Goal: Information Seeking & Learning: Learn about a topic

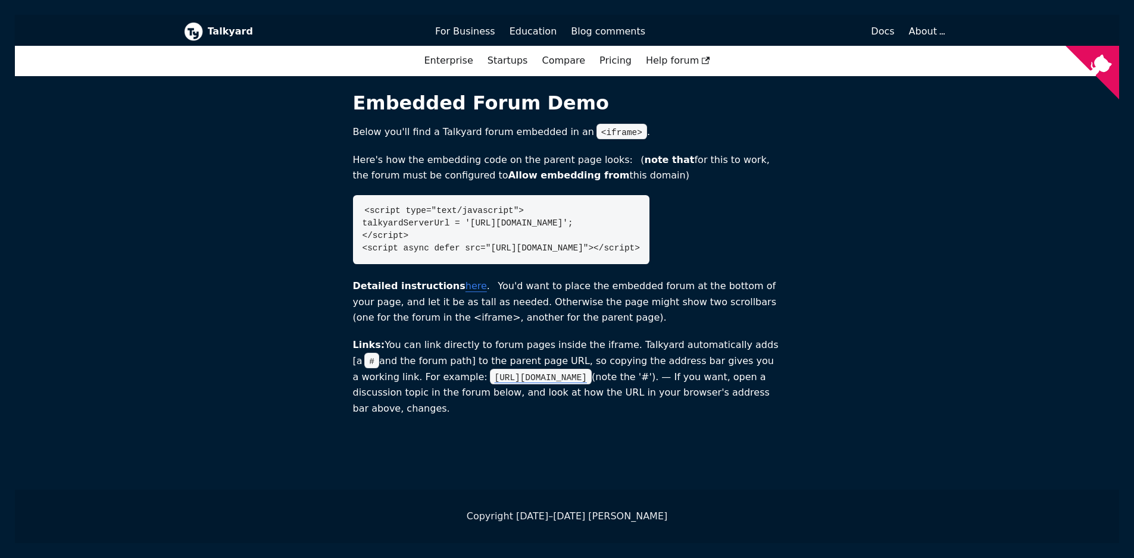
scroll to position [1, 0]
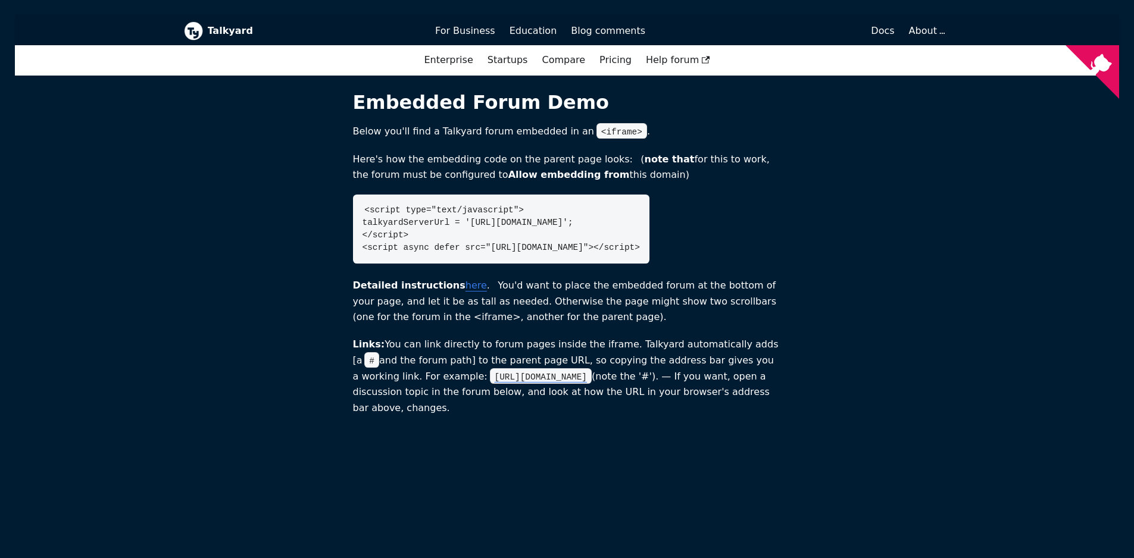
scroll to position [215, 0]
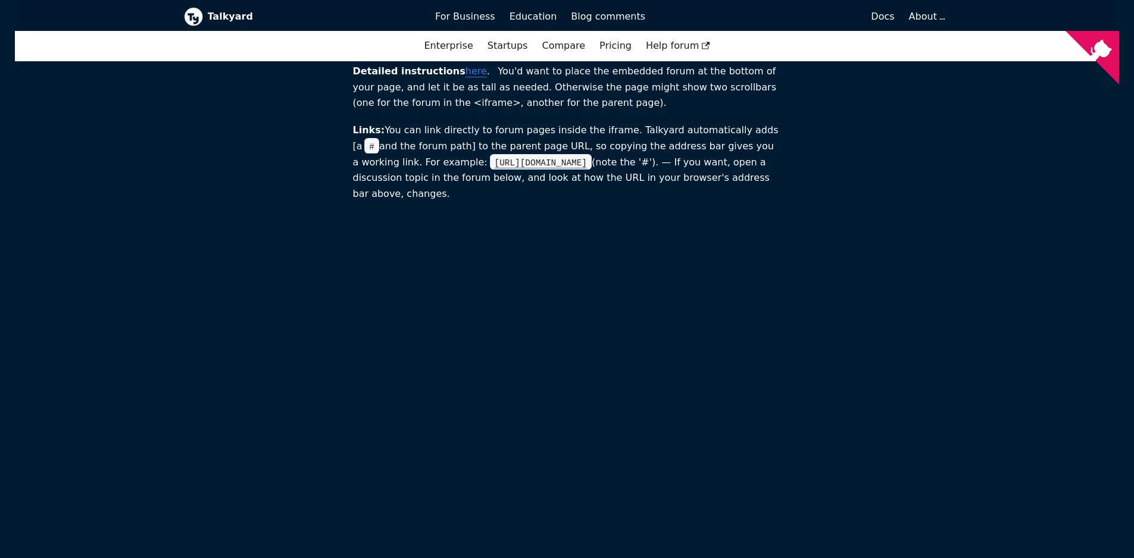
drag, startPoint x: 899, startPoint y: 332, endPoint x: 1034, endPoint y: 241, distance: 163.0
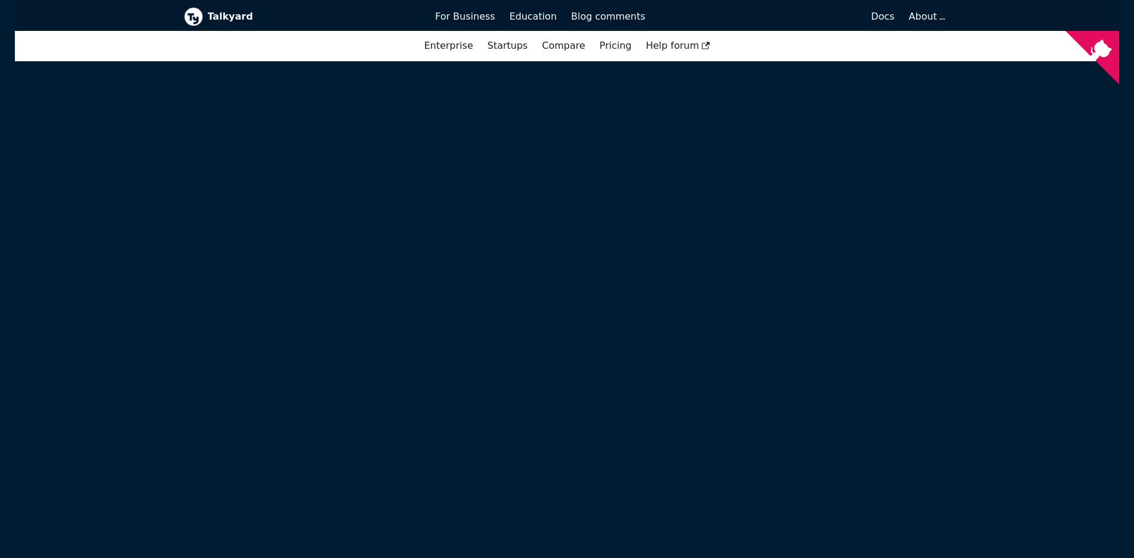
scroll to position [561, 0]
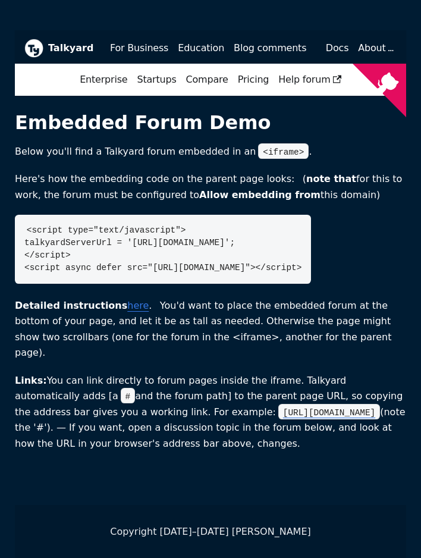
scroll to position [1, 0]
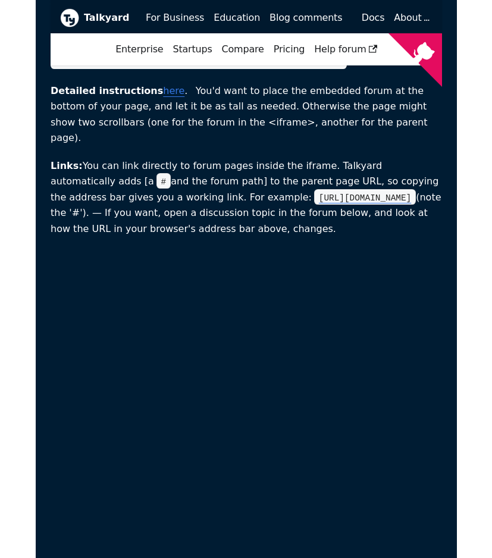
scroll to position [211, 0]
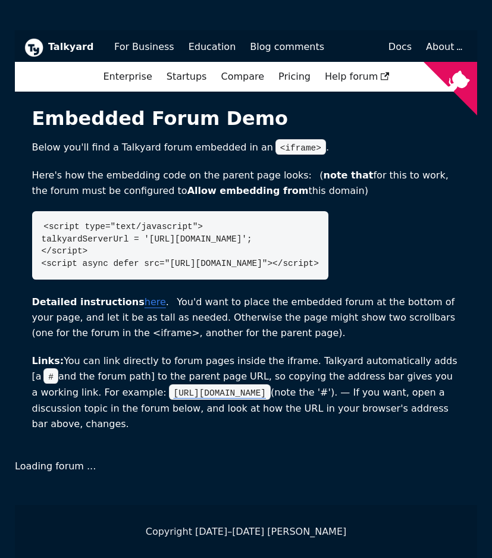
scroll to position [1, 0]
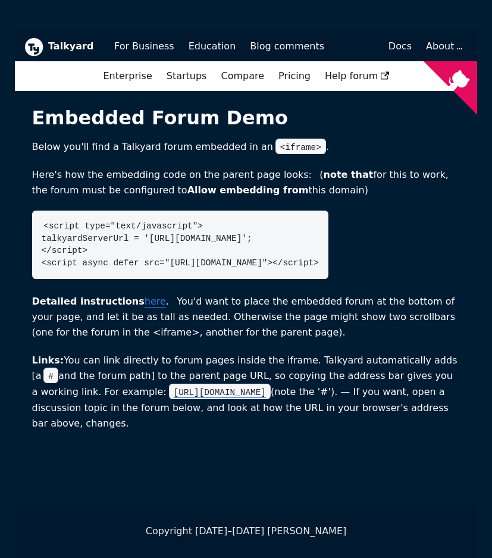
scroll to position [1, 0]
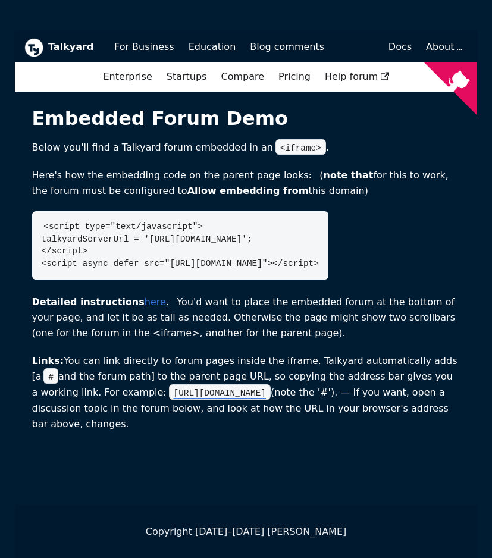
scroll to position [1, 0]
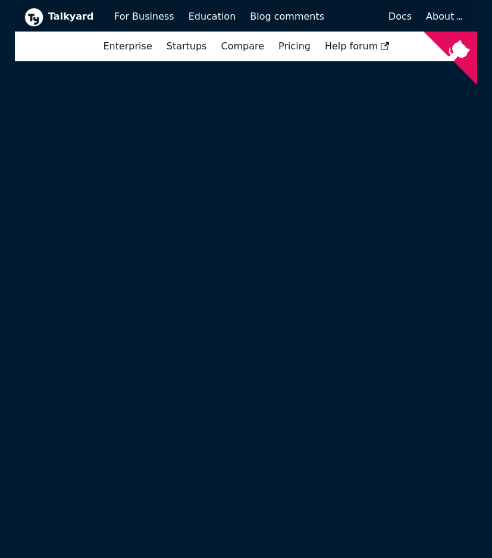
scroll to position [572, 0]
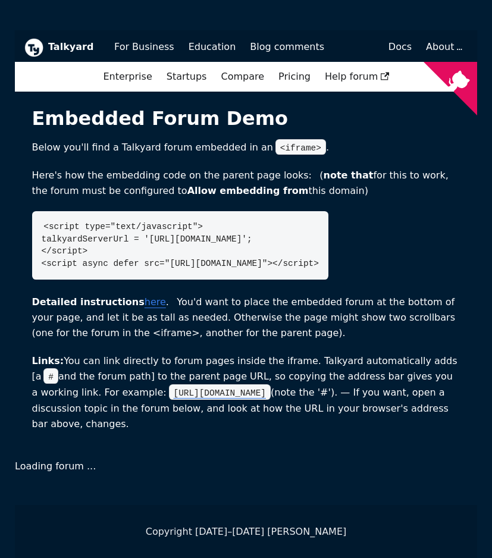
scroll to position [1, 0]
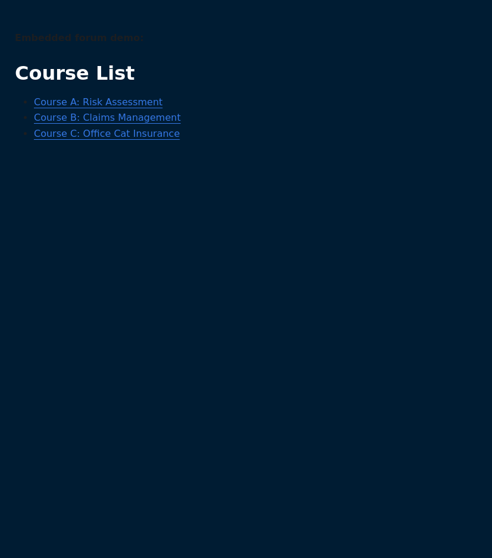
drag, startPoint x: 167, startPoint y: 127, endPoint x: 165, endPoint y: 139, distance: 11.5
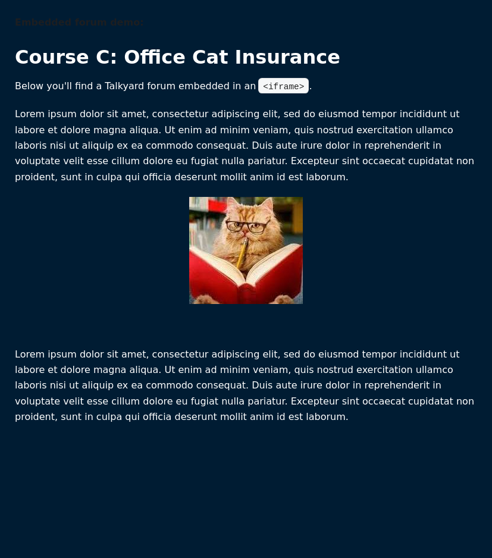
scroll to position [1, 0]
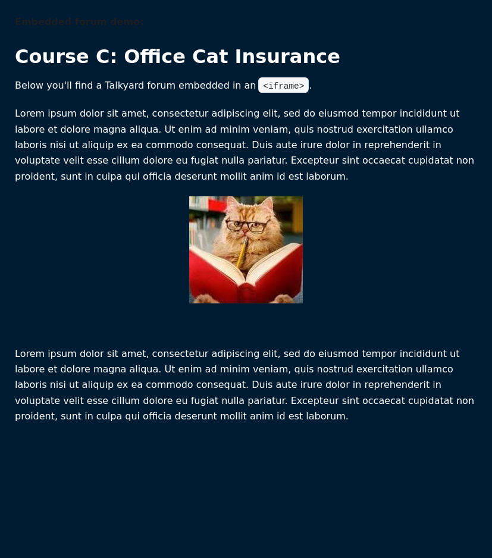
click at [314, 445] on div "Embedded forum demo: Course C: Office Cat Insurance Below you'll find a Talkyar…" at bounding box center [246, 278] width 463 height 529
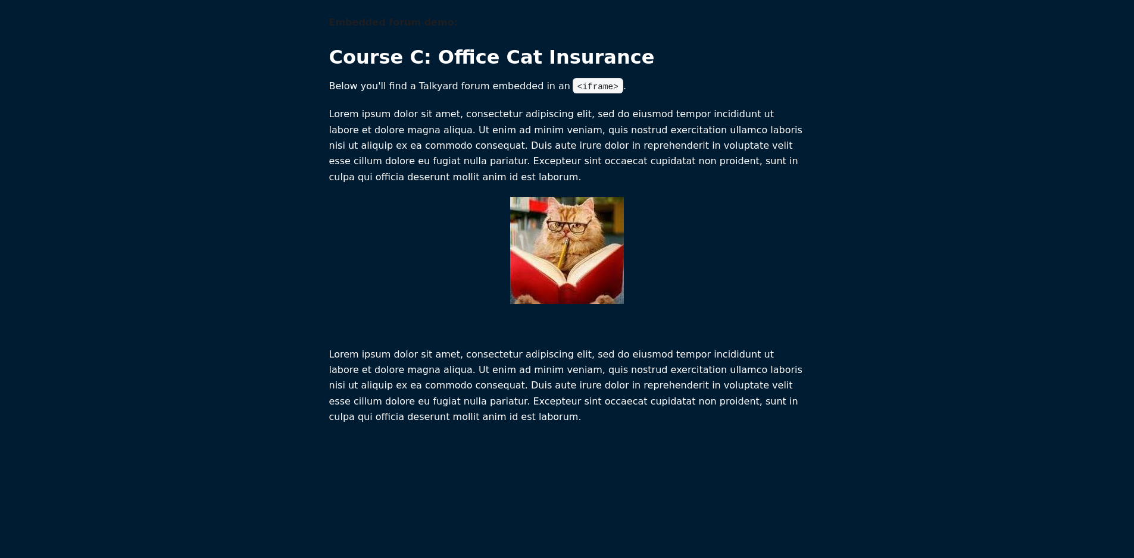
click at [445, 163] on p "Lorem ipsum dolor sit amet, consectetur adipiscing elit, sed do eiusmod tempor …" at bounding box center [567, 146] width 476 height 79
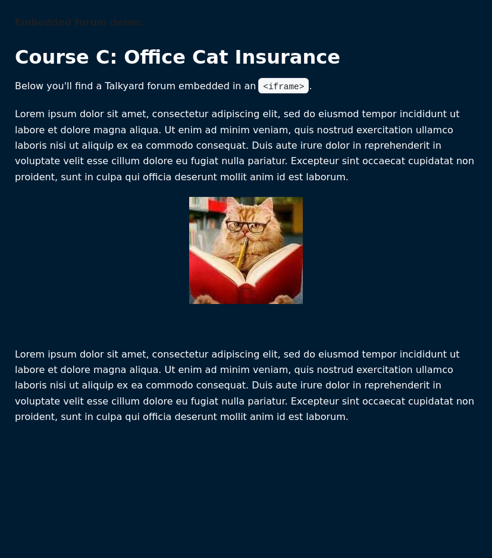
scroll to position [1, 0]
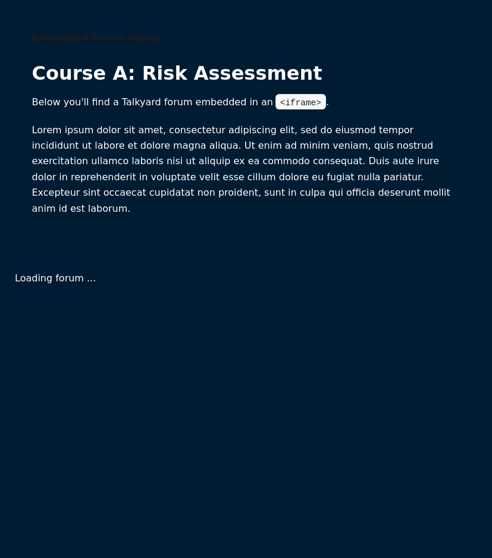
scroll to position [1, 0]
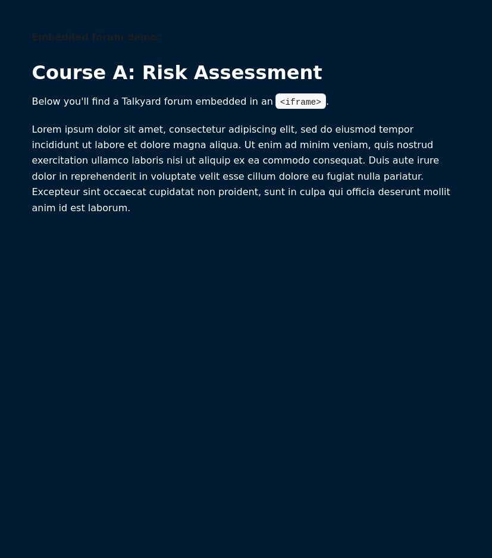
scroll to position [1, 0]
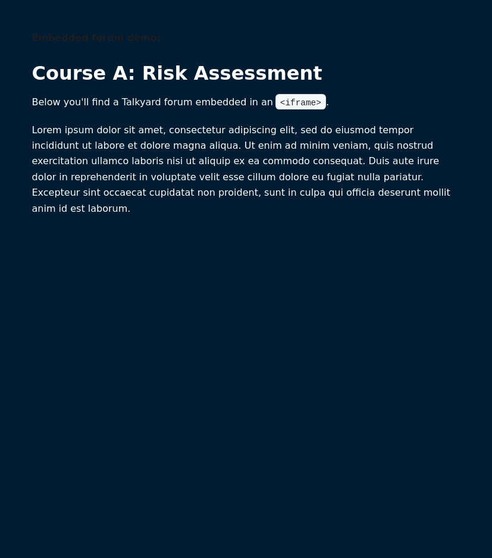
scroll to position [1, 0]
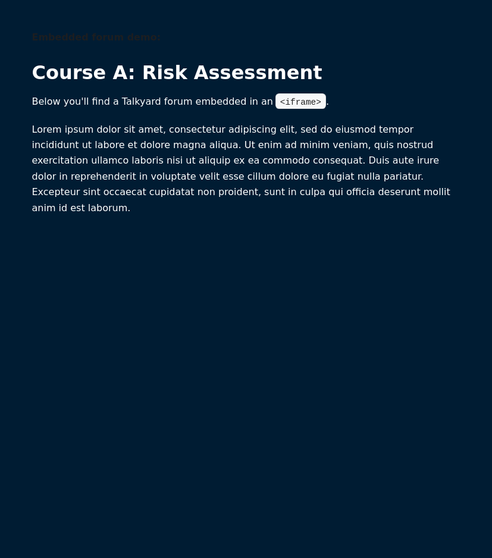
scroll to position [1, 0]
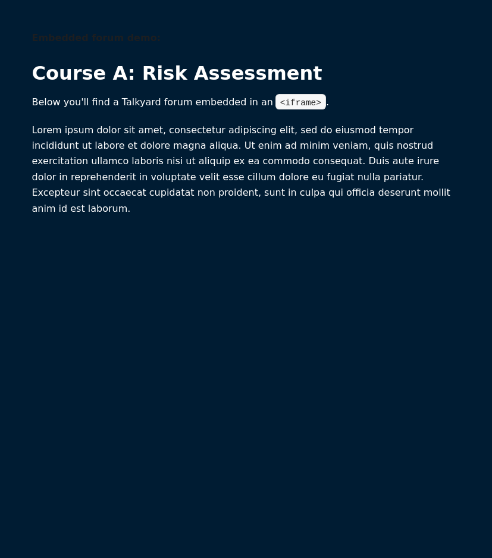
scroll to position [1, 0]
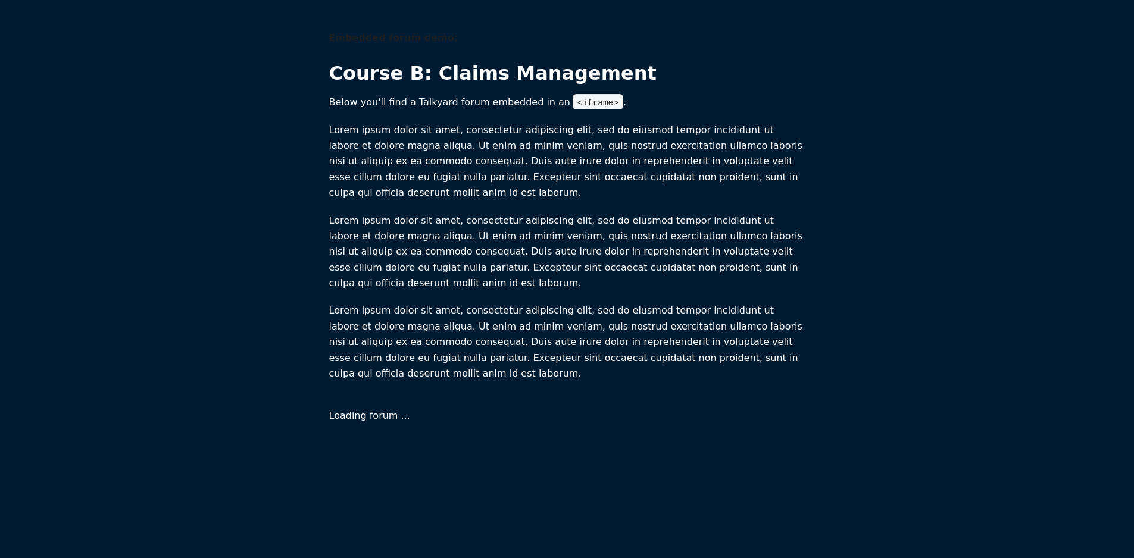
scroll to position [1, 0]
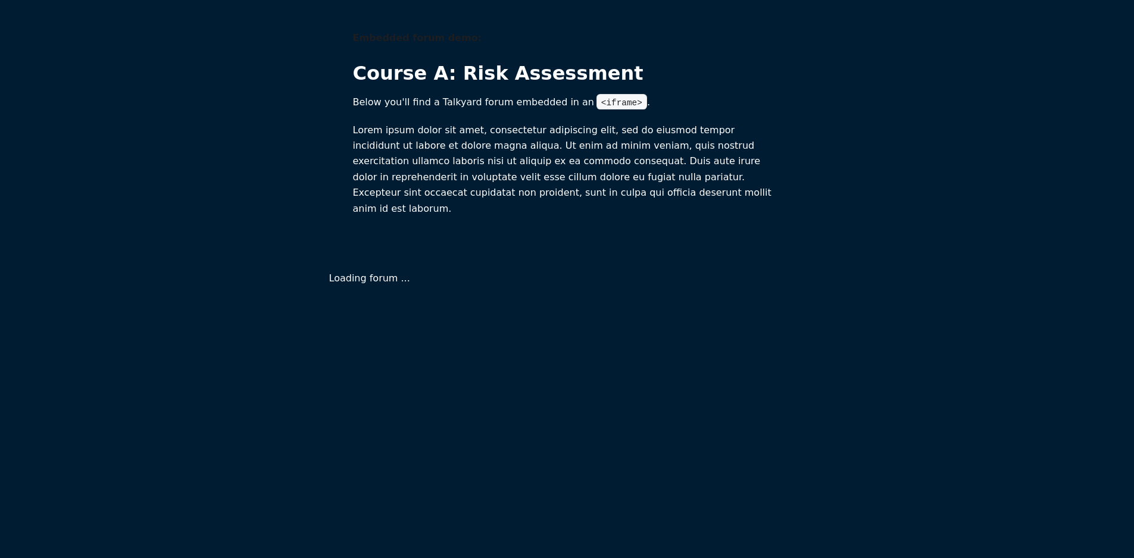
scroll to position [1, 0]
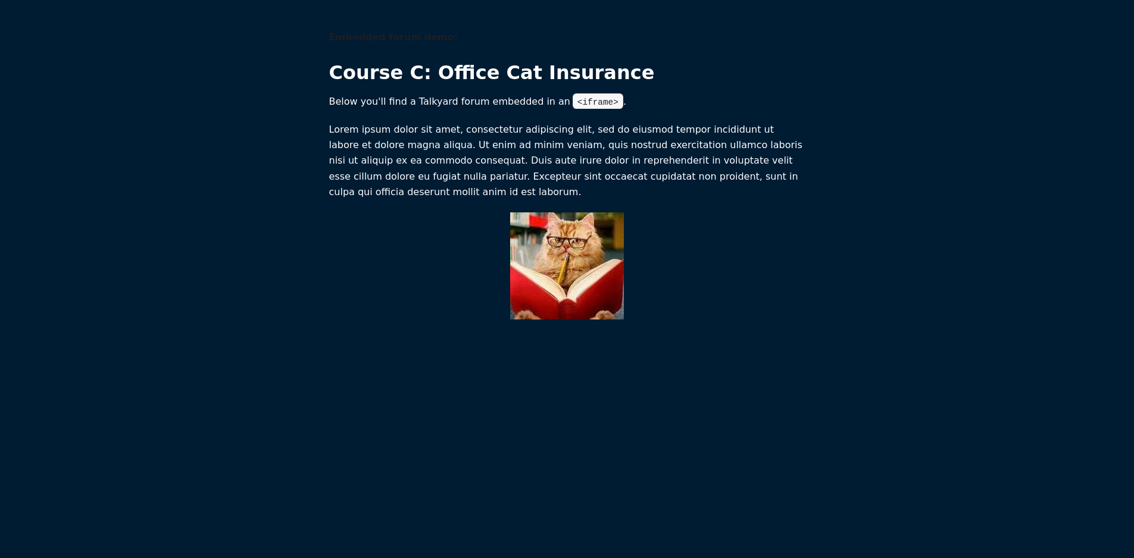
scroll to position [1, 0]
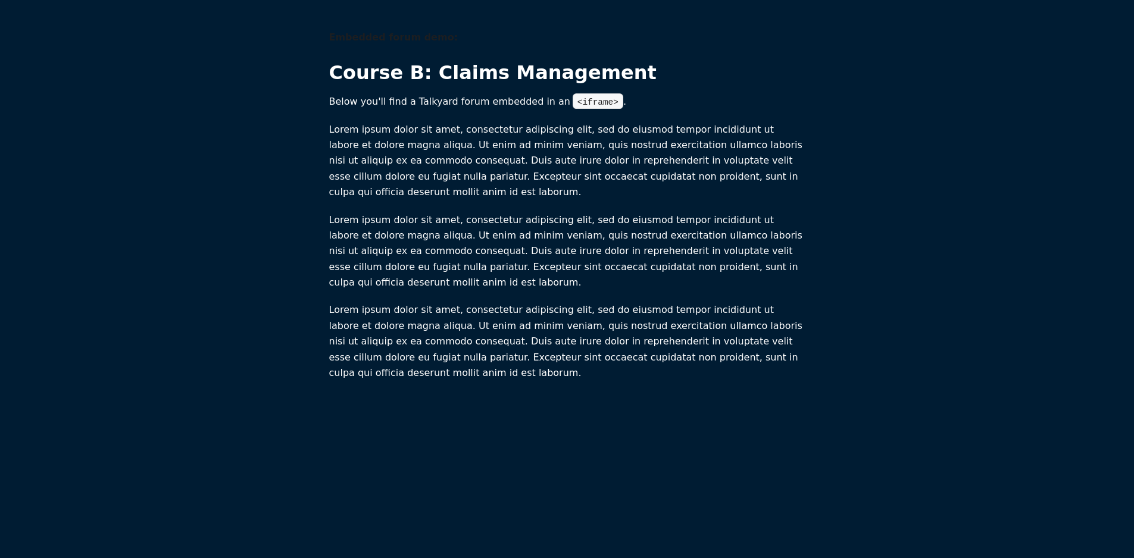
scroll to position [1, 0]
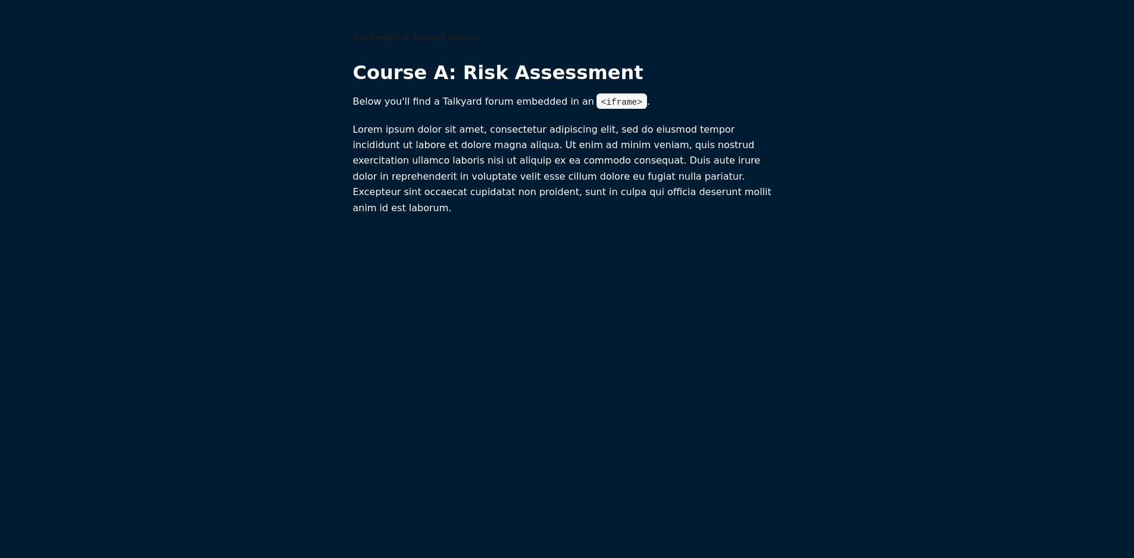
scroll to position [316, 0]
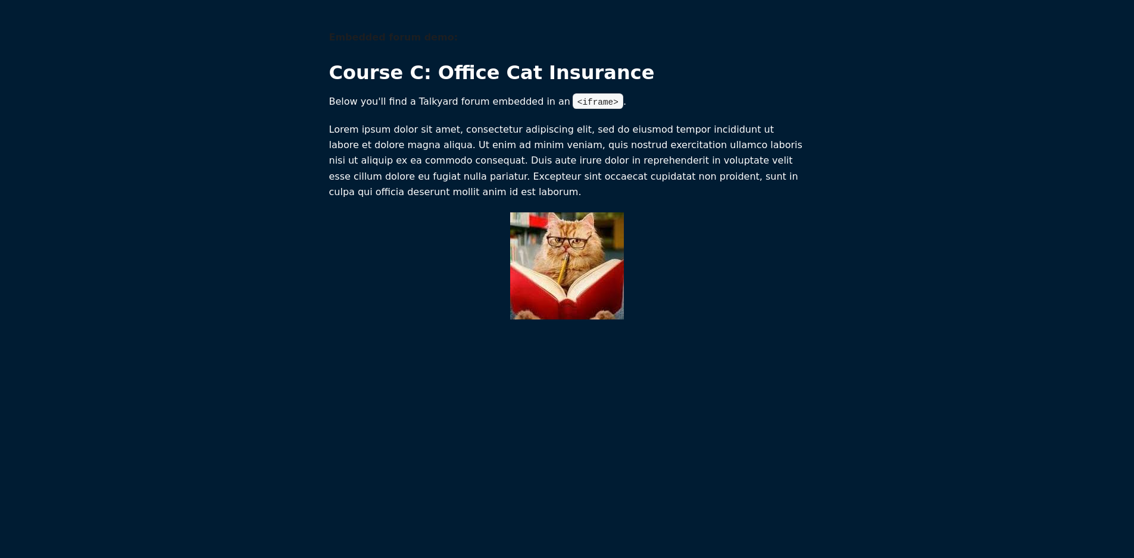
scroll to position [1, 0]
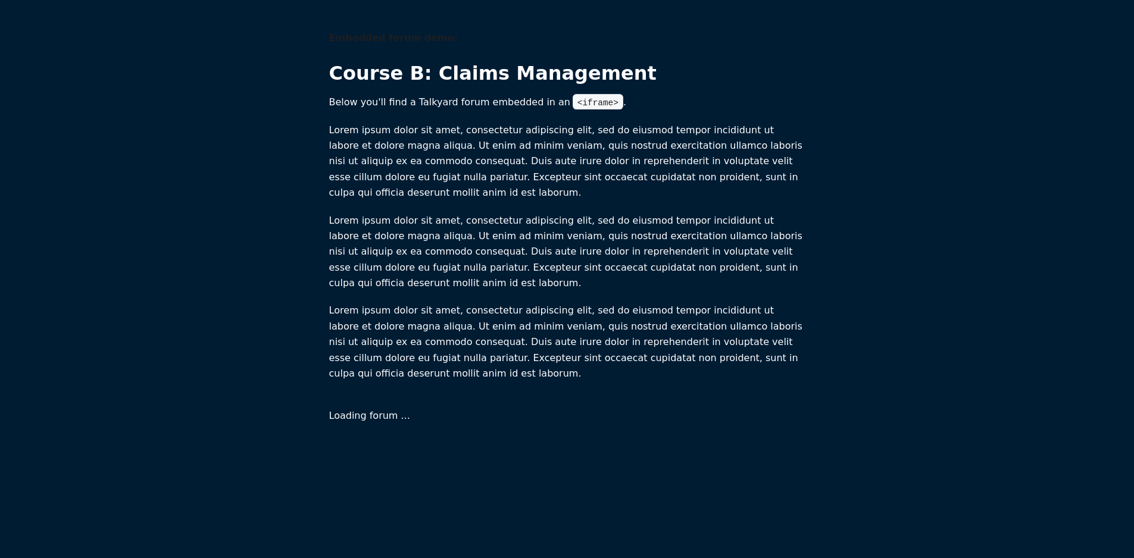
scroll to position [1, 0]
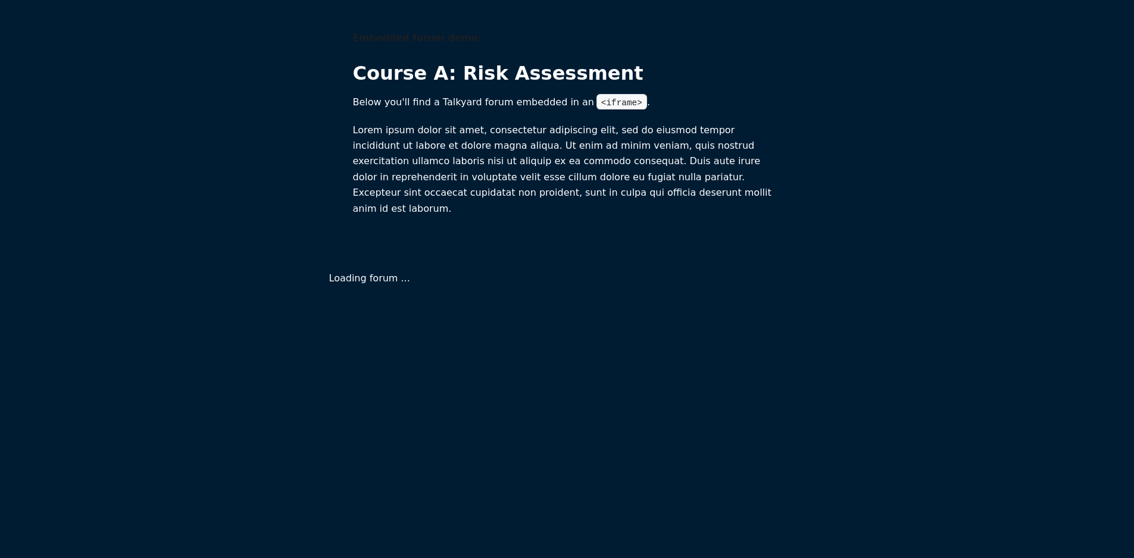
scroll to position [1, 0]
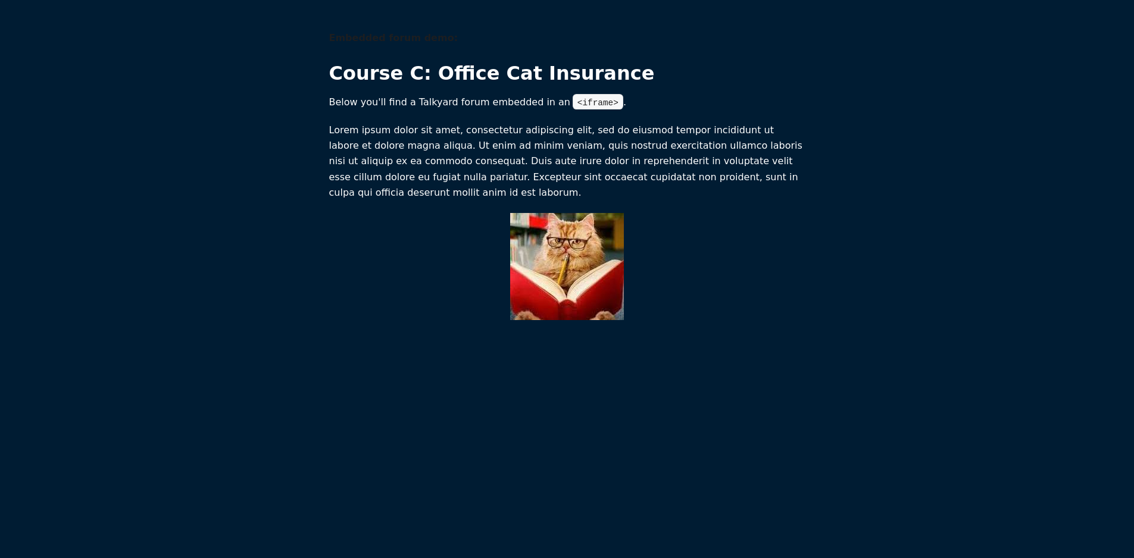
scroll to position [1, 0]
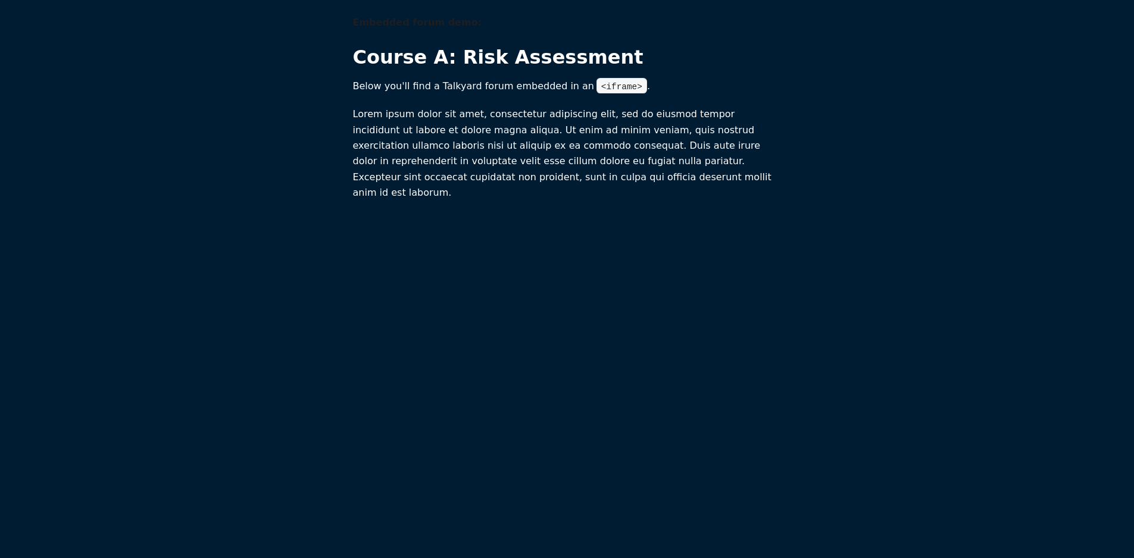
scroll to position [1, 0]
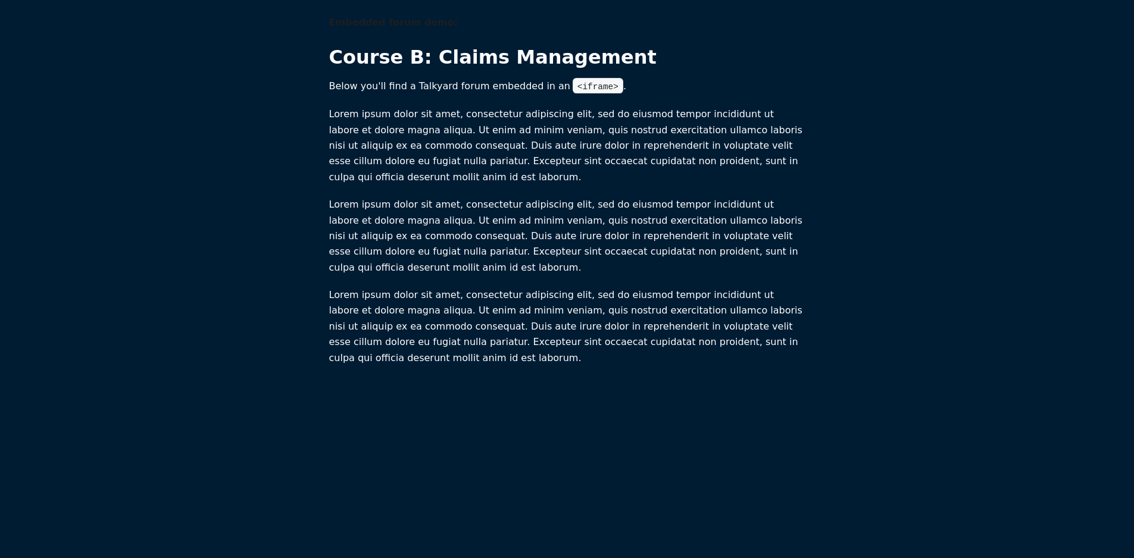
scroll to position [1, 0]
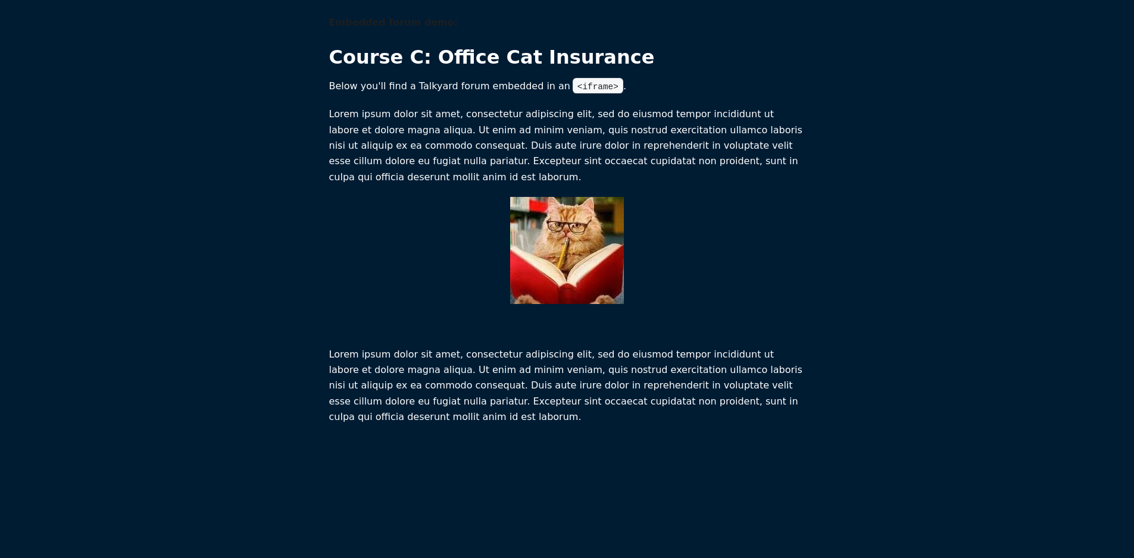
scroll to position [1, 0]
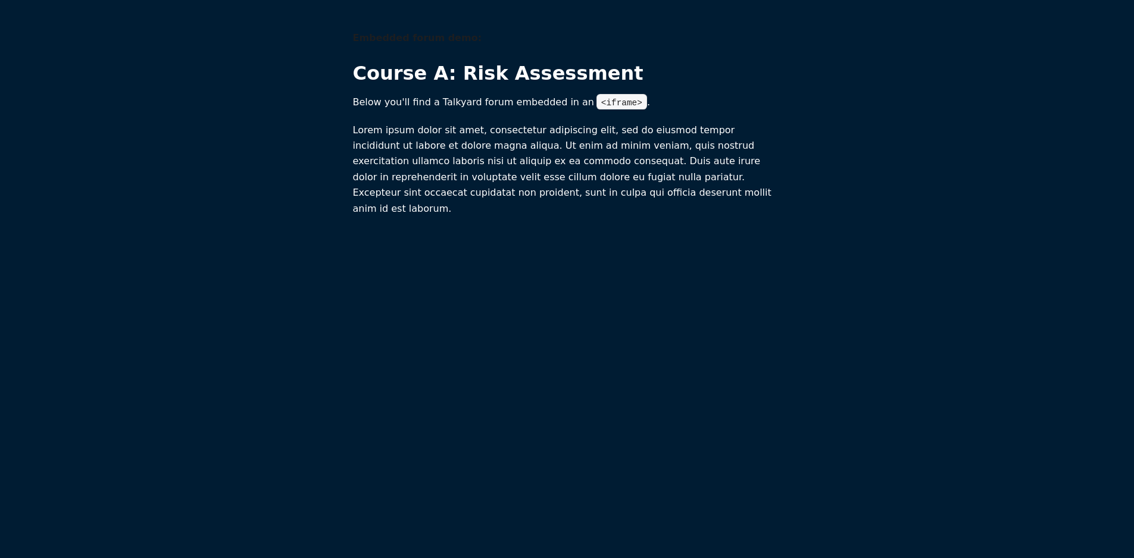
scroll to position [1, 0]
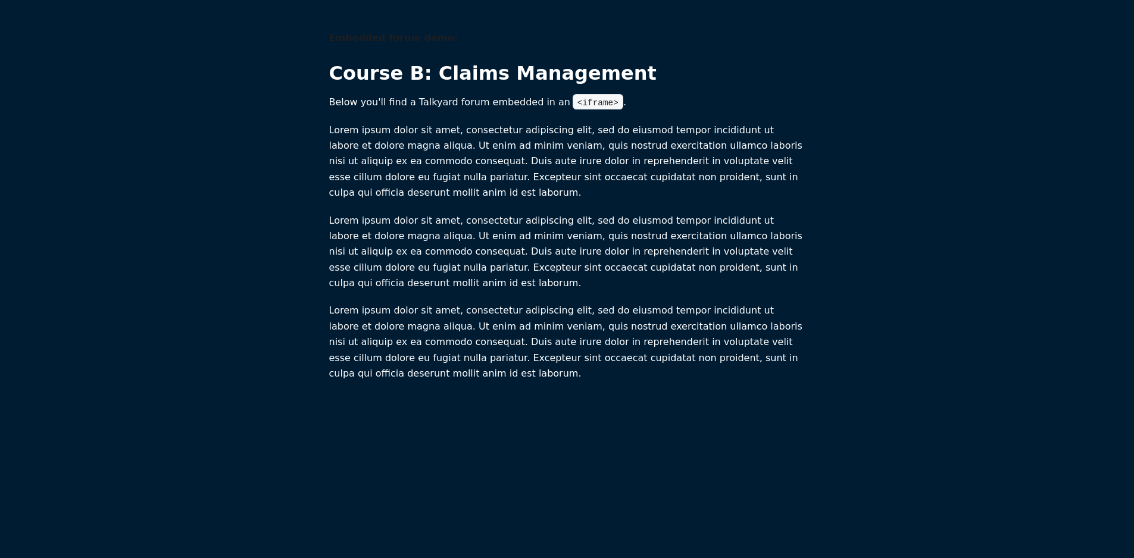
scroll to position [1, 0]
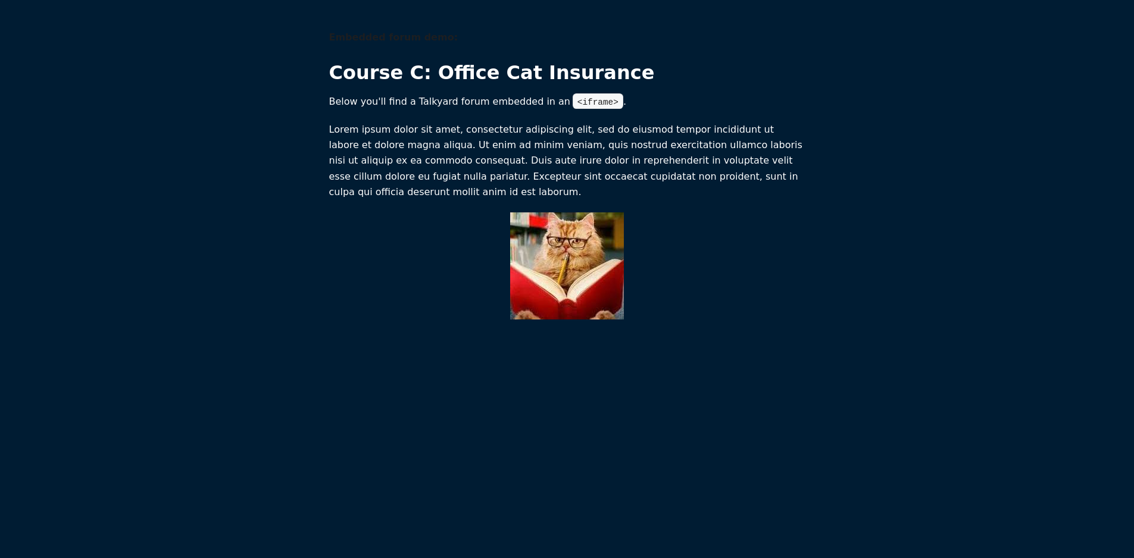
scroll to position [1, 0]
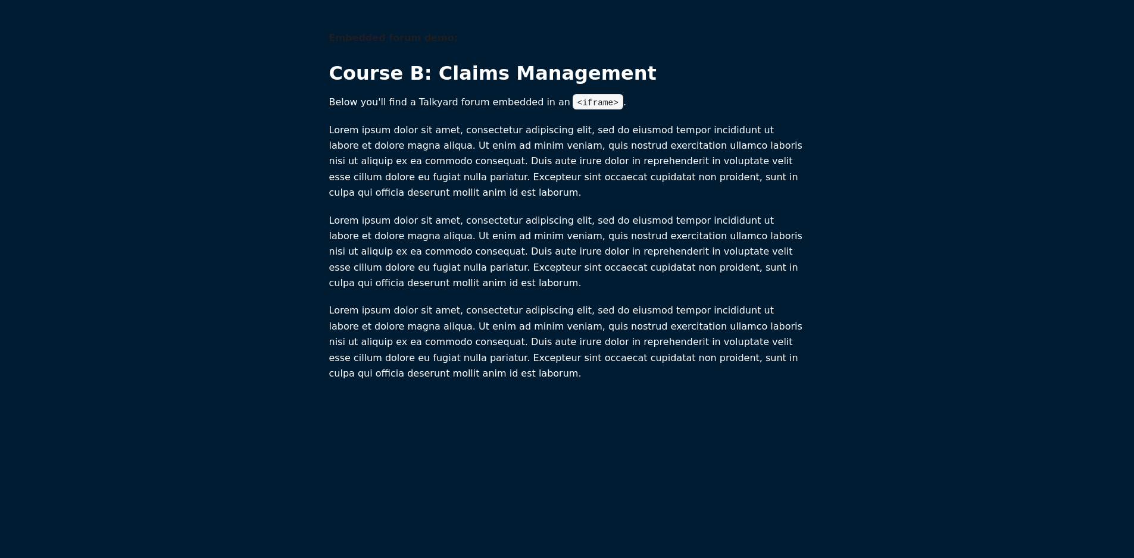
scroll to position [1, 0]
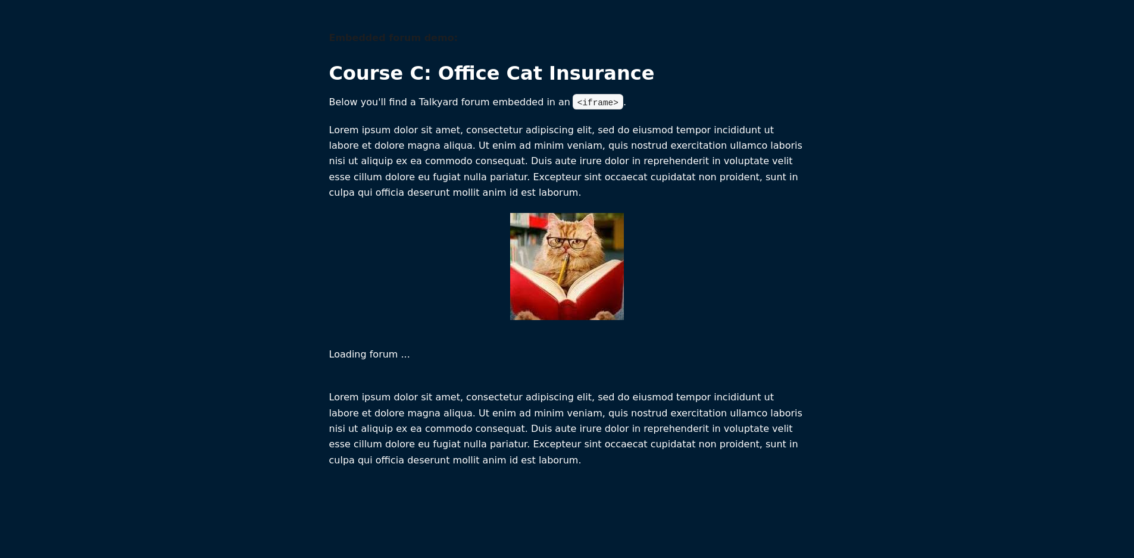
scroll to position [1, 0]
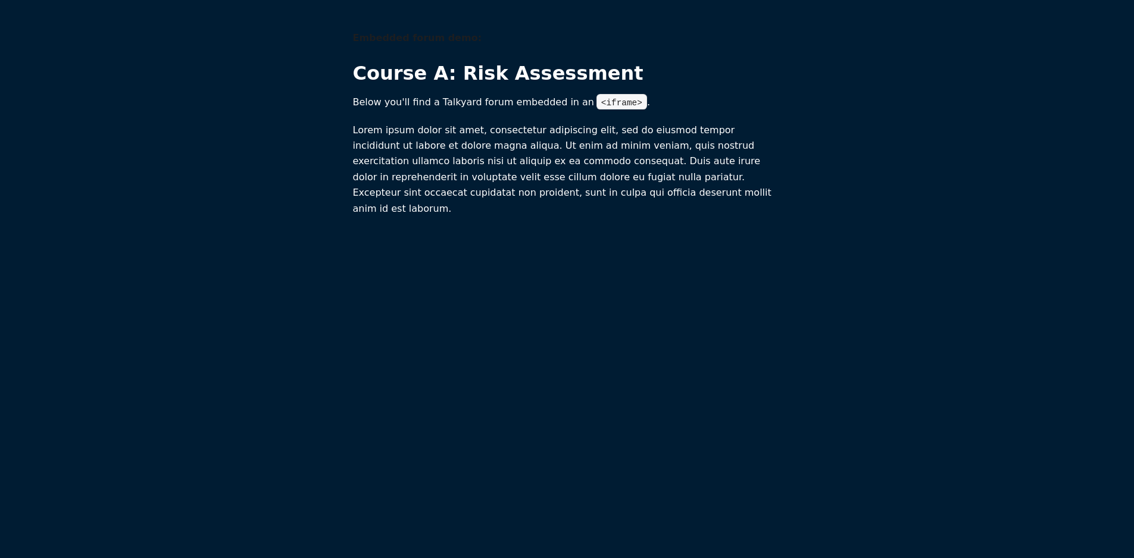
scroll to position [1, 0]
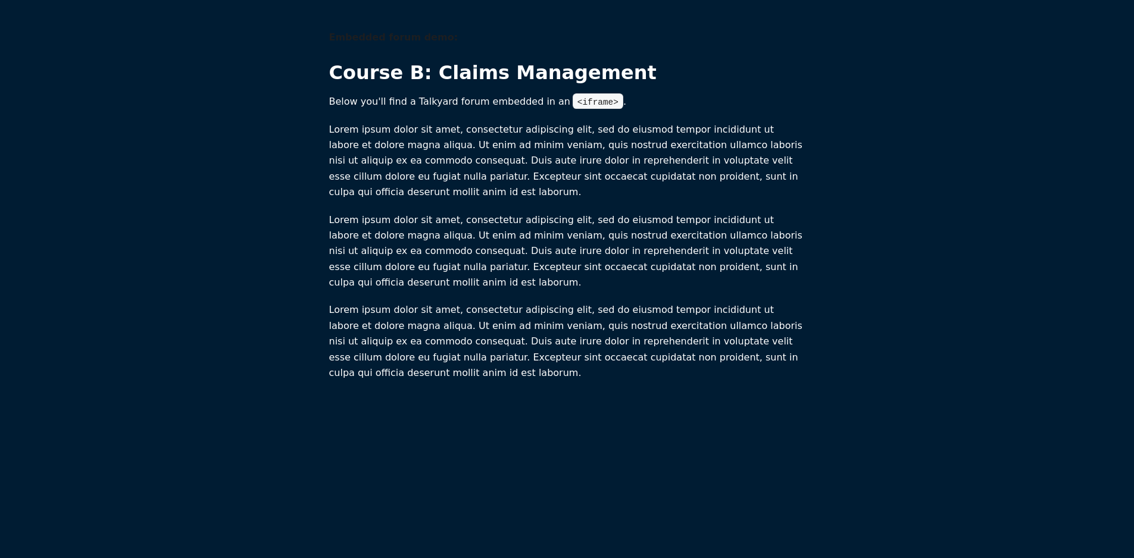
scroll to position [1, 0]
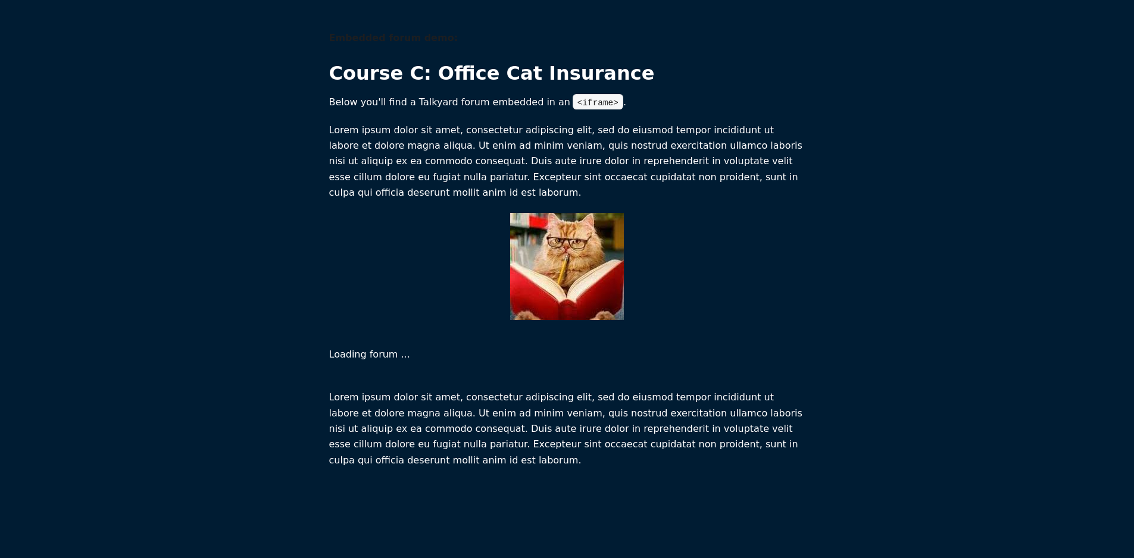
scroll to position [1, 0]
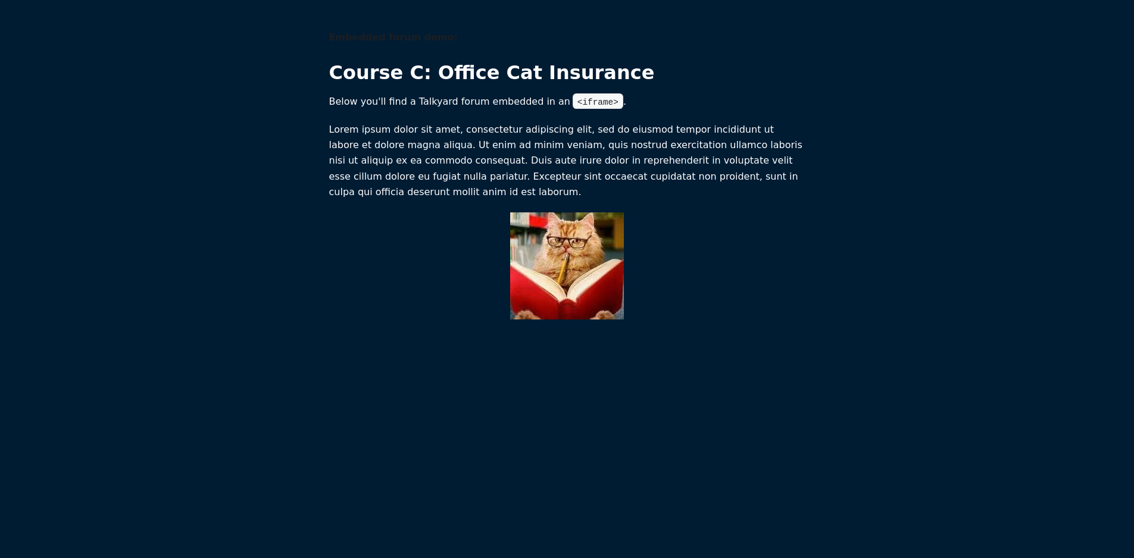
scroll to position [1, 0]
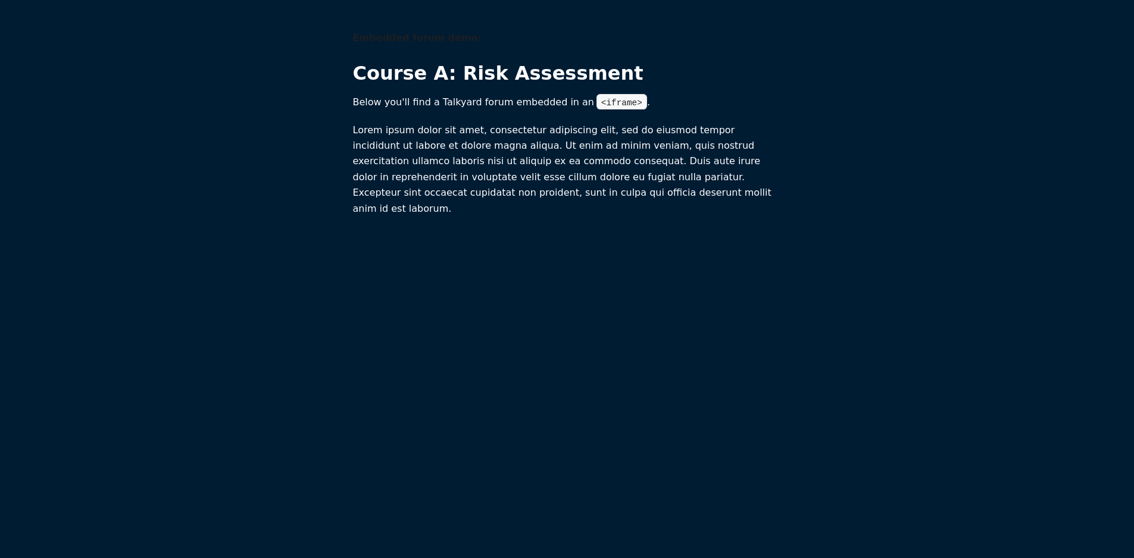
scroll to position [1, 0]
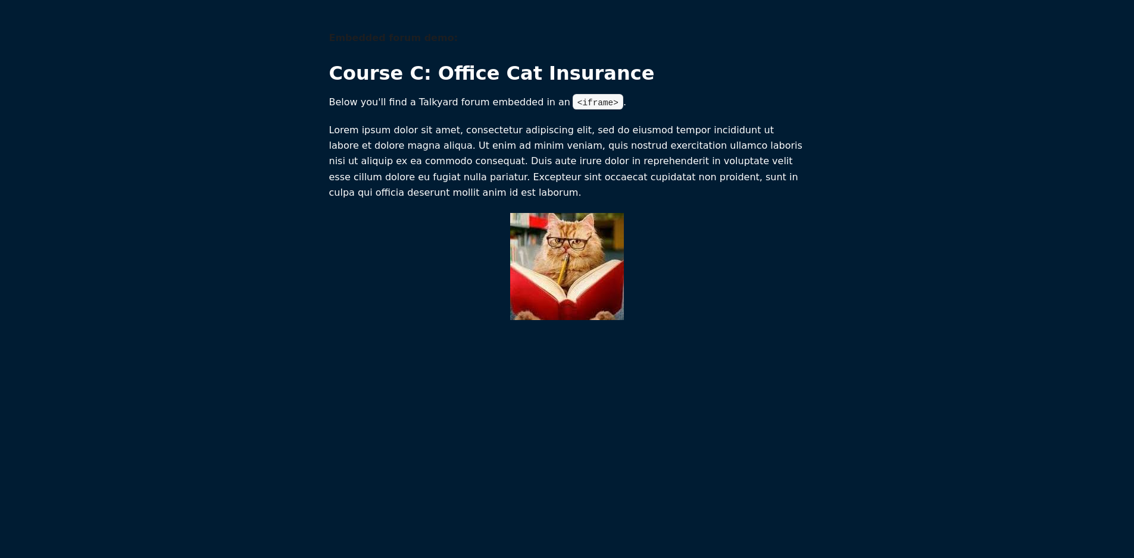
scroll to position [1, 0]
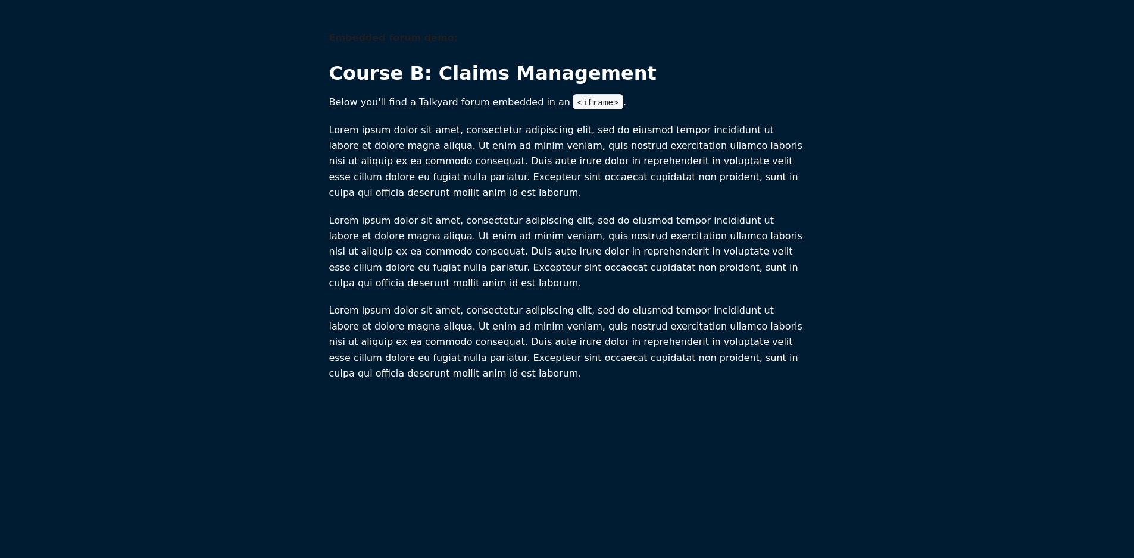
scroll to position [1, 0]
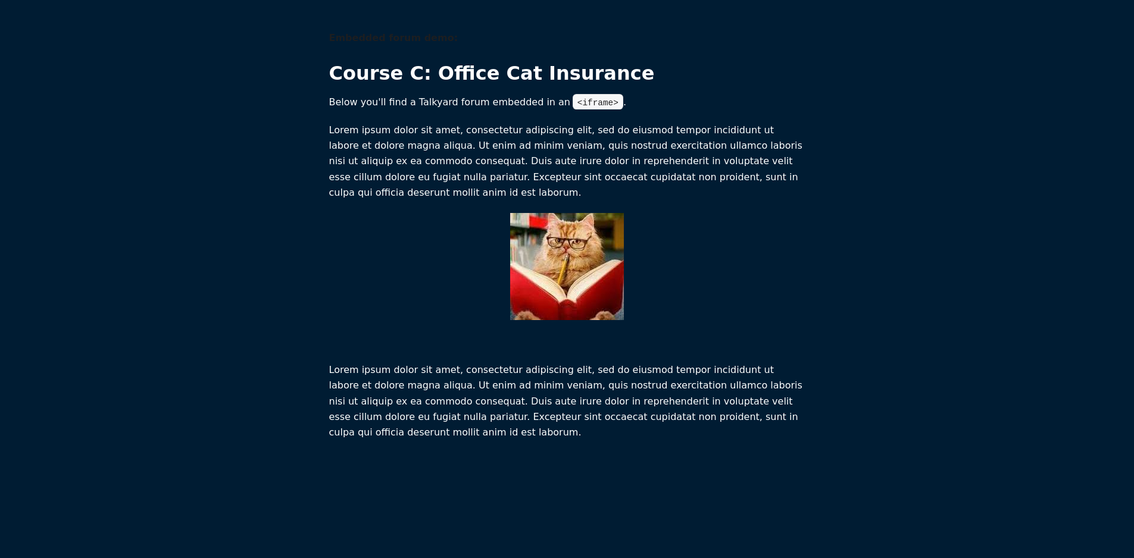
scroll to position [1, 0]
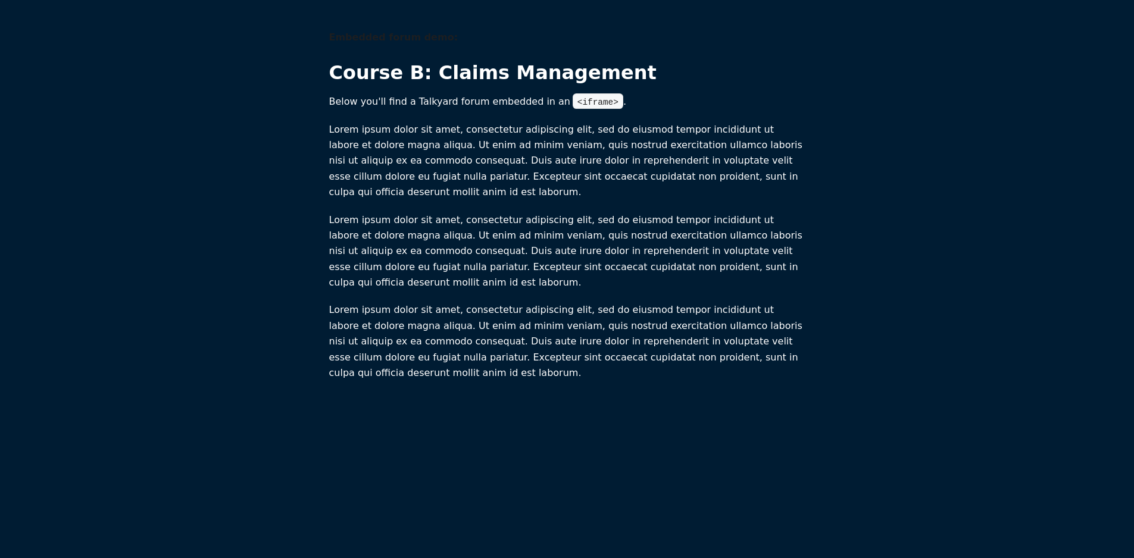
scroll to position [1, 0]
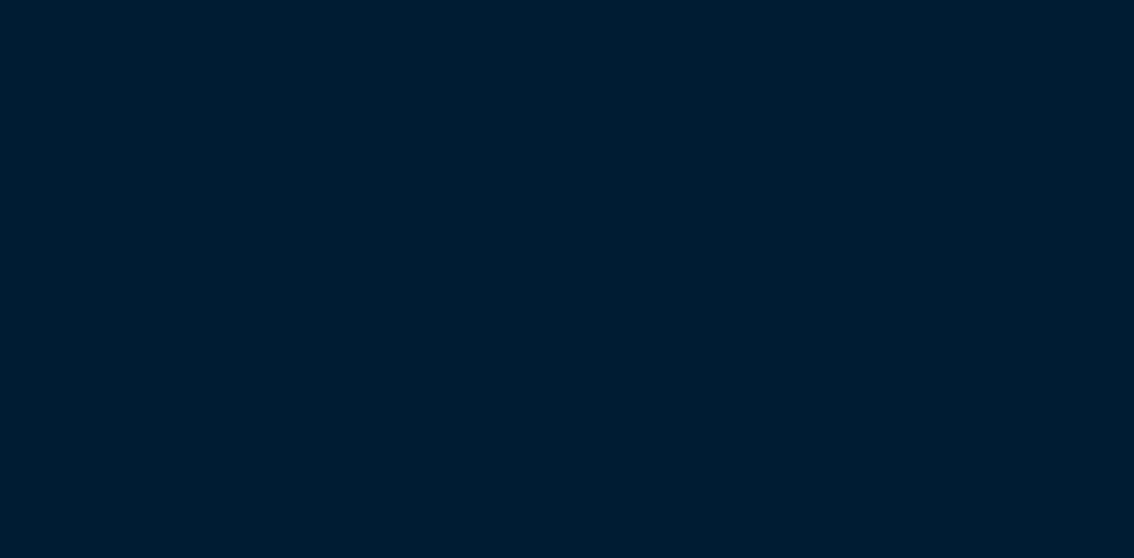
scroll to position [316, 0]
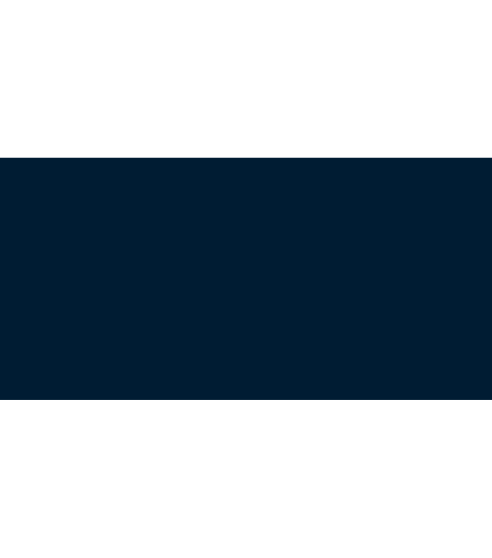
scroll to position [316, 0]
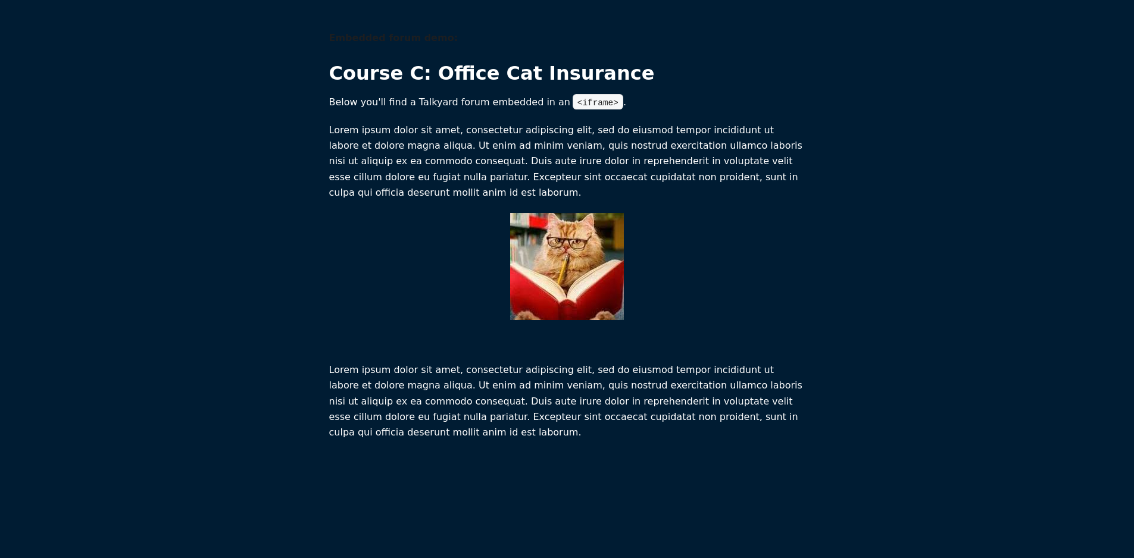
scroll to position [1, 0]
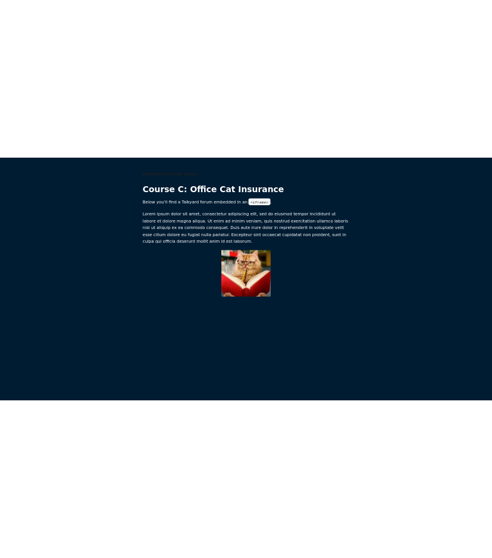
scroll to position [1, 0]
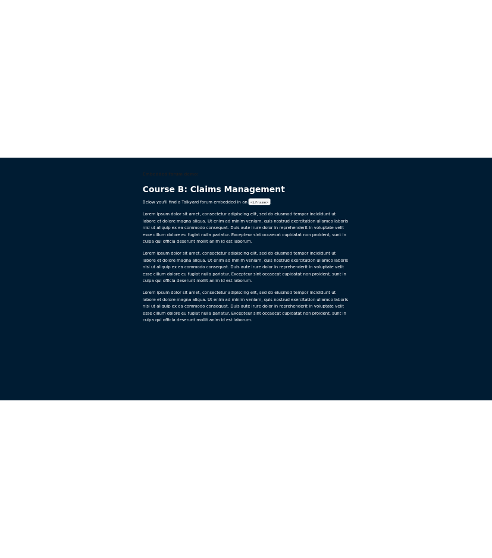
scroll to position [1, 0]
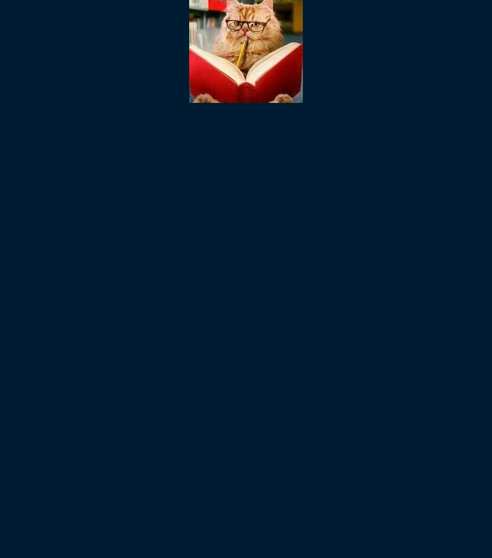
scroll to position [125, 0]
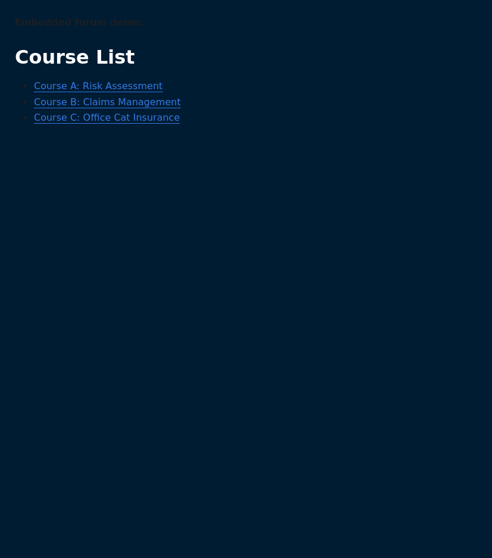
scroll to position [243, 0]
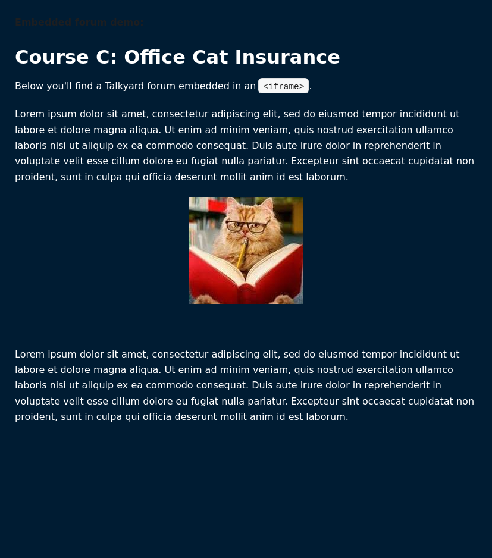
scroll to position [1, 0]
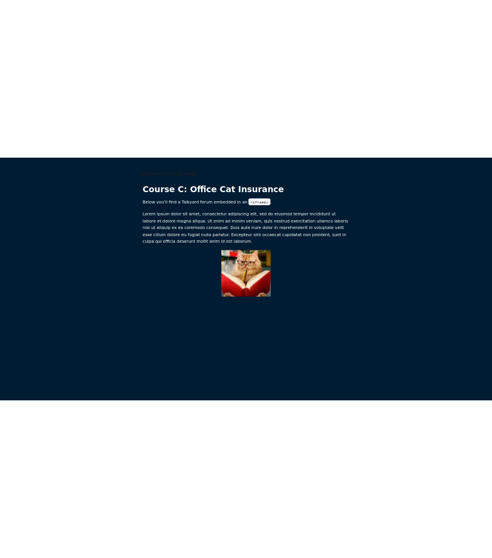
scroll to position [1, 0]
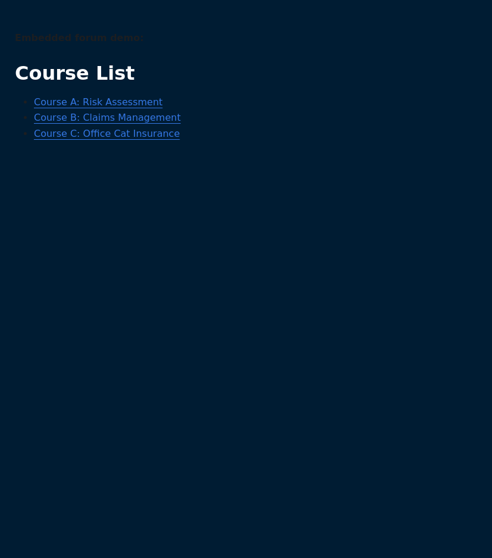
click at [352, 300] on div "Embedded forum demo: Course List Course A: Risk Assessment Course B: Claims Man…" at bounding box center [246, 294] width 463 height 529
